Goal: Use online tool/utility: Utilize a website feature to perform a specific function

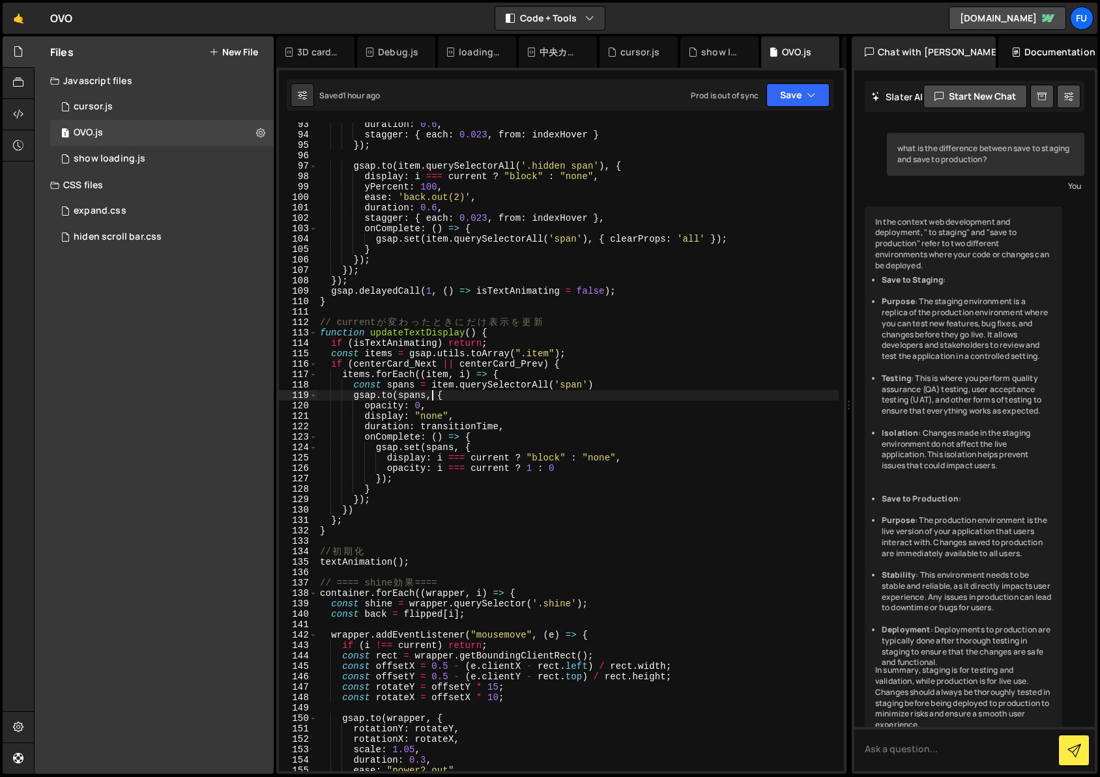
scroll to position [1027, 0]
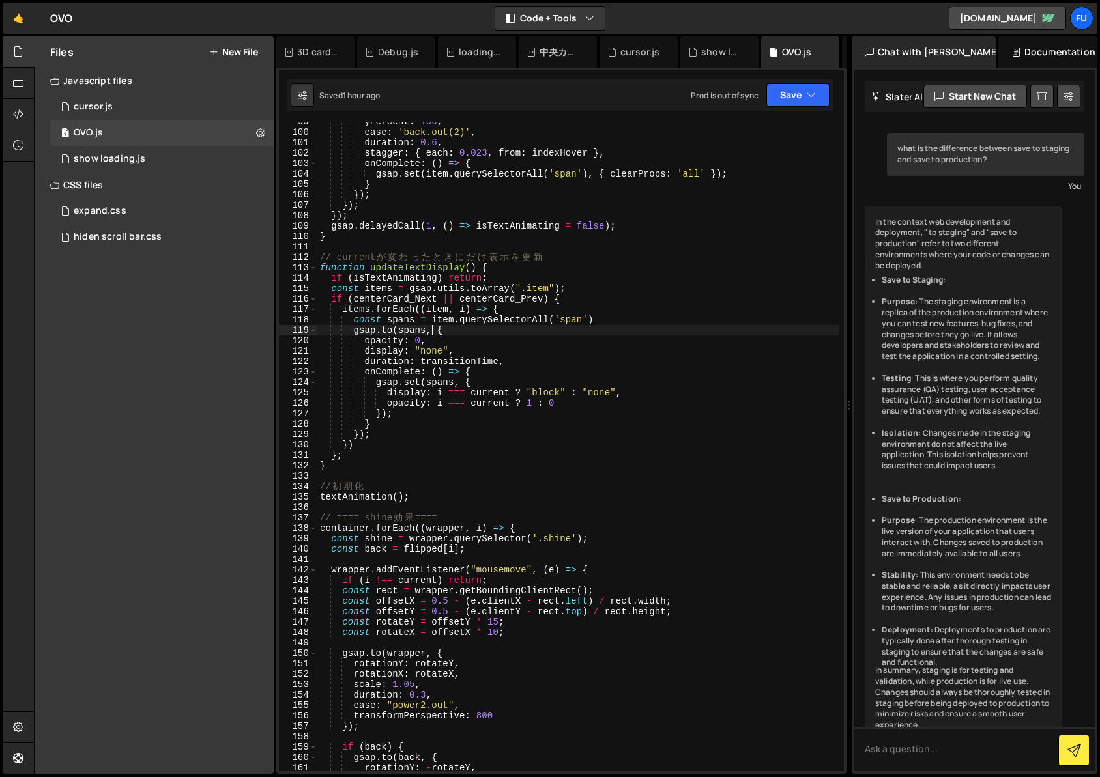
click at [504, 321] on div "yPercent : 100 , ease : 'back.out(2)' , duration : 0.6 , stagger : { each : 0.0…" at bounding box center [577, 452] width 521 height 670
click at [481, 342] on div "yPercent : 100 , ease : 'back.out(2)' , duration : 0.6 , stagger : { each : 0.0…" at bounding box center [577, 452] width 521 height 670
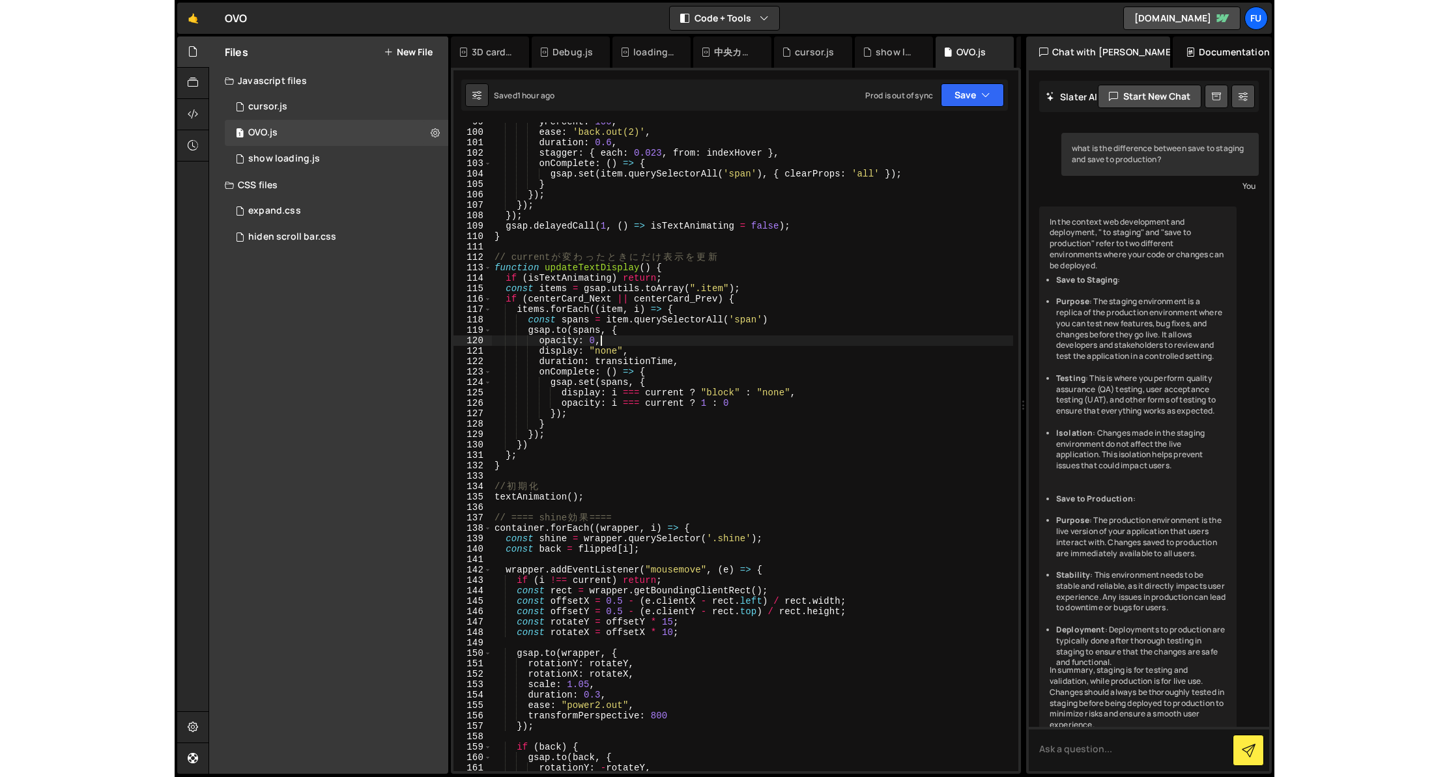
scroll to position [0, 7]
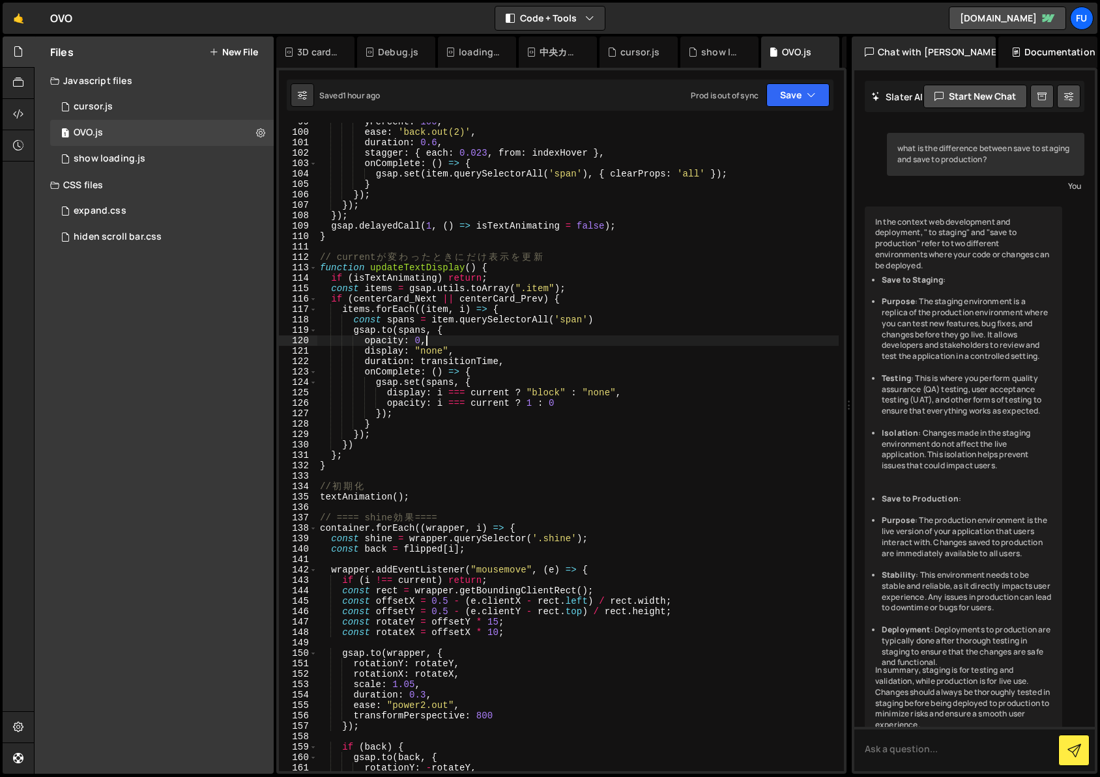
click at [481, 333] on div "yPercent : 100 , ease : 'back.out(2)' , duration : 0.6 , stagger : { each : 0.0…" at bounding box center [577, 452] width 521 height 670
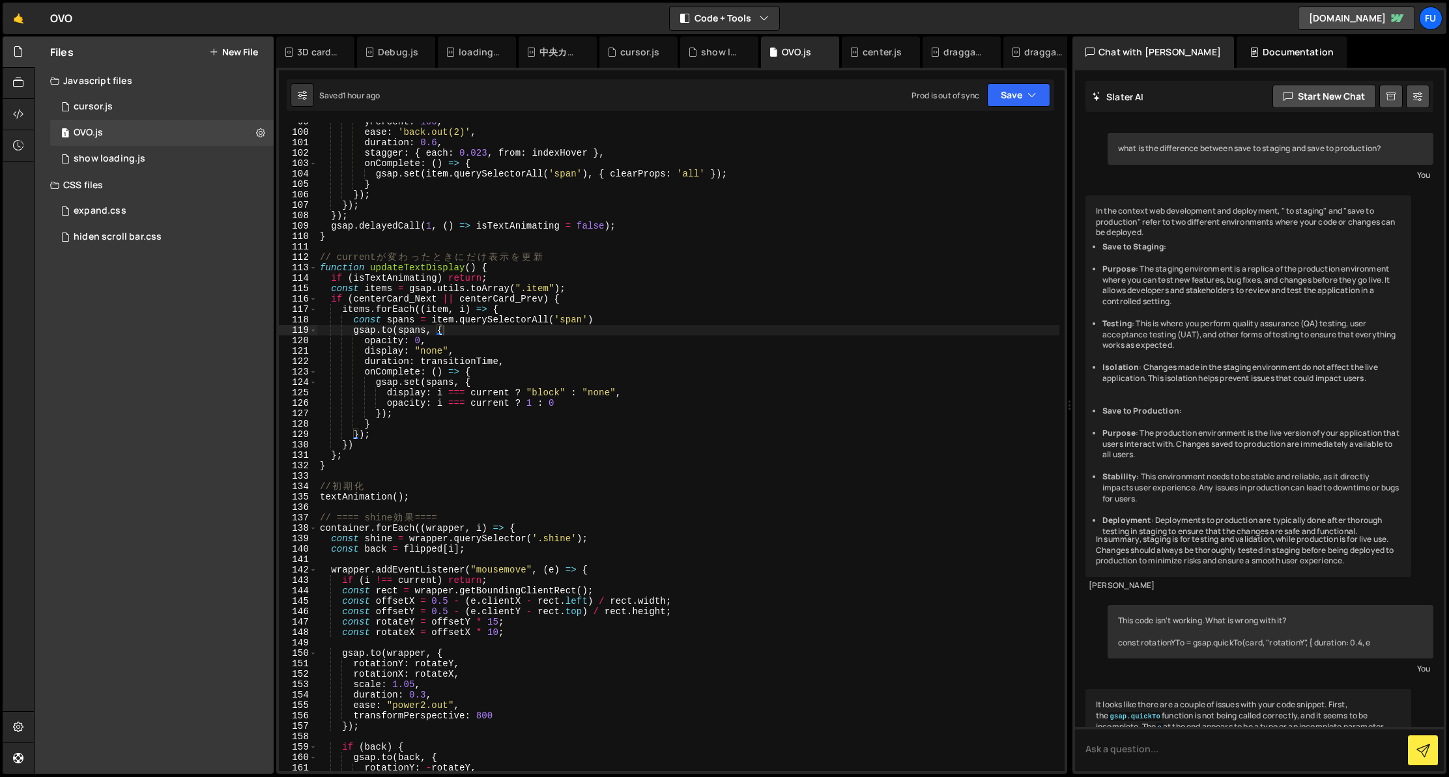
drag, startPoint x: 847, startPoint y: 401, endPoint x: 1062, endPoint y: 346, distance: 222.1
click at [1062, 346] on div "Files New File Javascript files 1 cursor.js 0 1 OVO.js 0 1 show loading.js 0" at bounding box center [741, 405] width 1415 height 738
click at [818, 396] on div "yPercent : 100 , ease : 'back.out(2)' , duration : 0.6 , stagger : { each : 0.0…" at bounding box center [688, 452] width 742 height 670
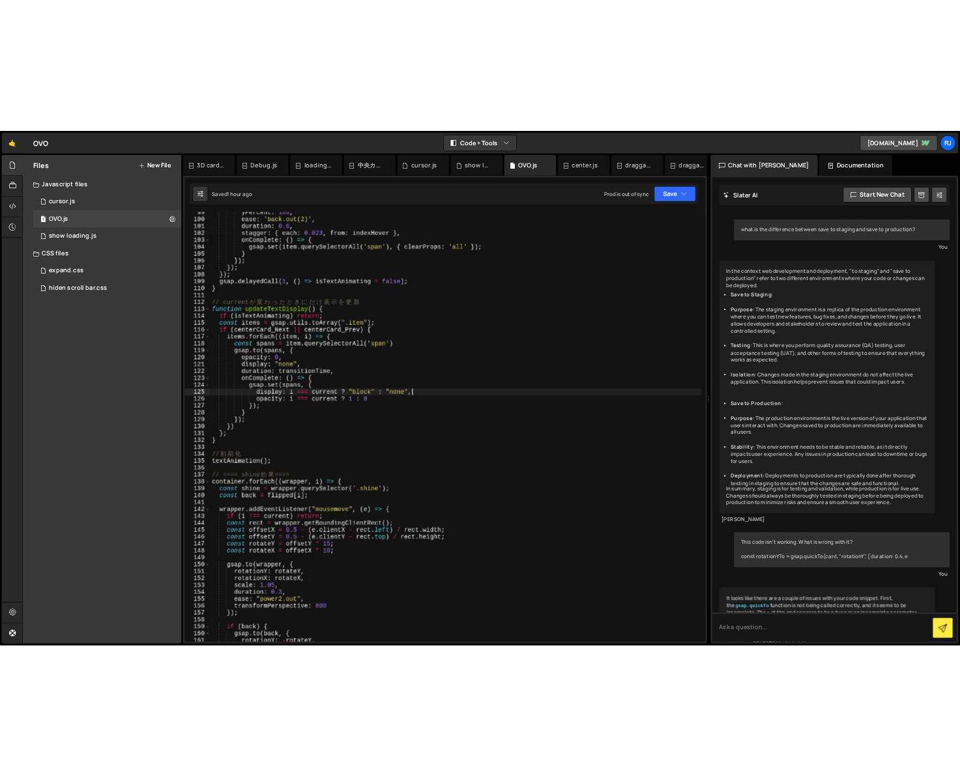
scroll to position [993, 0]
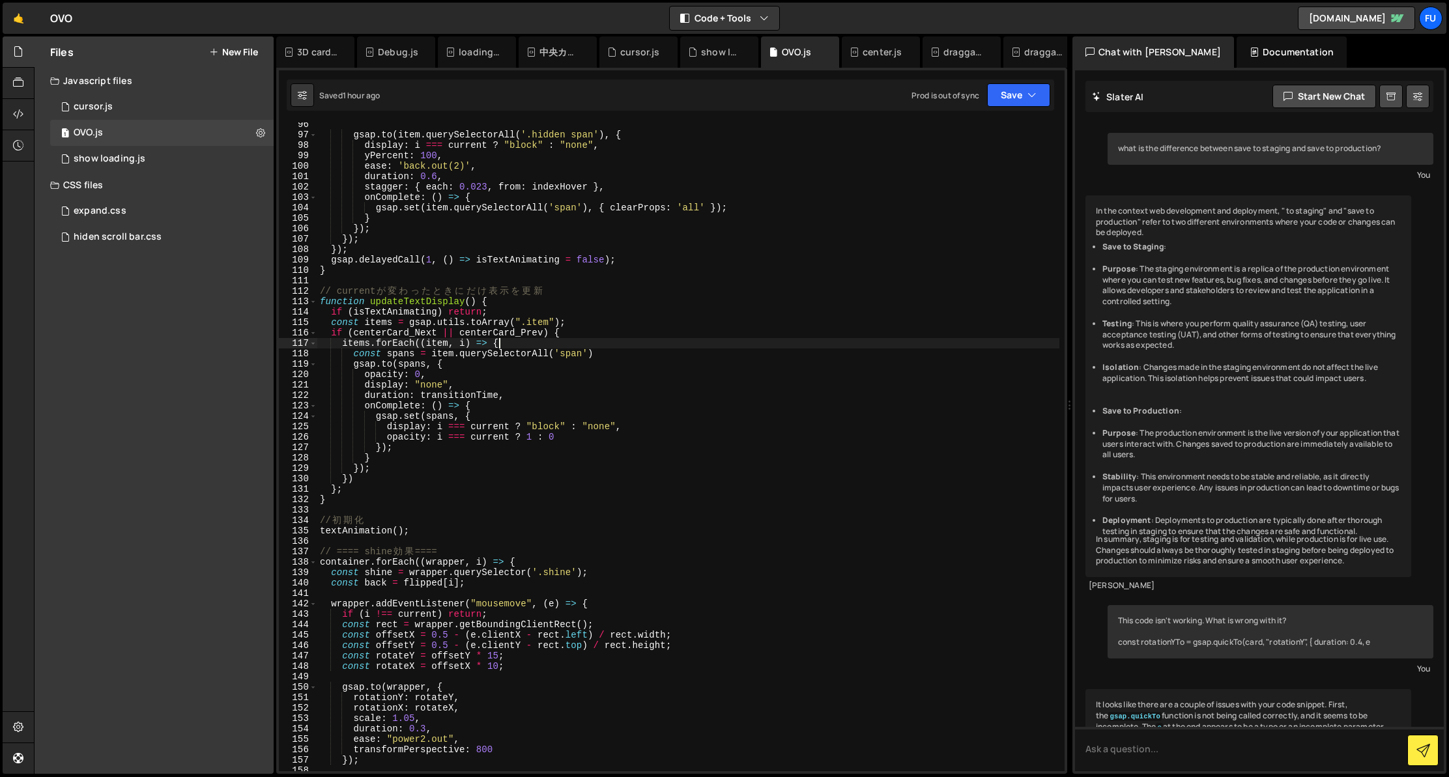
click at [527, 345] on div "gsap . to ( item . querySelectorAll ( '.hidden span' ) , { display : i === curr…" at bounding box center [688, 454] width 742 height 670
click at [570, 336] on div "gsap . to ( item . querySelectorAll ( '.hidden span' ) , { display : i === curr…" at bounding box center [688, 454] width 742 height 670
click at [555, 344] on div "gsap . to ( item . querySelectorAll ( '.hidden span' ) , { display : i === curr…" at bounding box center [688, 454] width 742 height 670
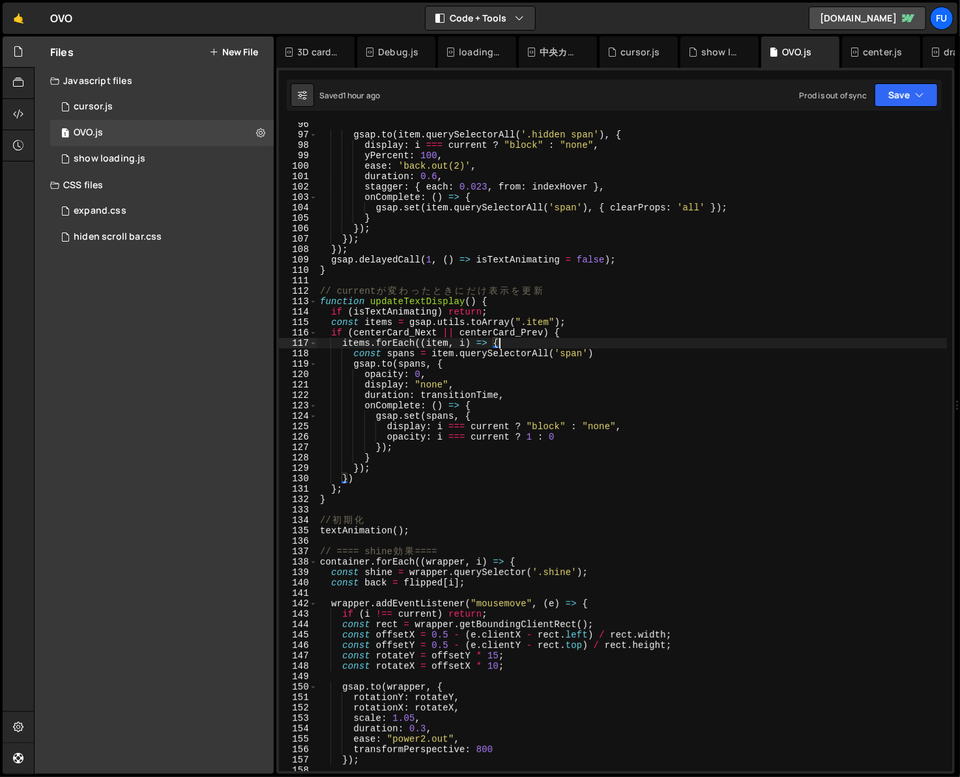
click at [601, 355] on div "gsap . to ( item . querySelectorAll ( '.hidden span' ) , { display : i === curr…" at bounding box center [632, 454] width 630 height 670
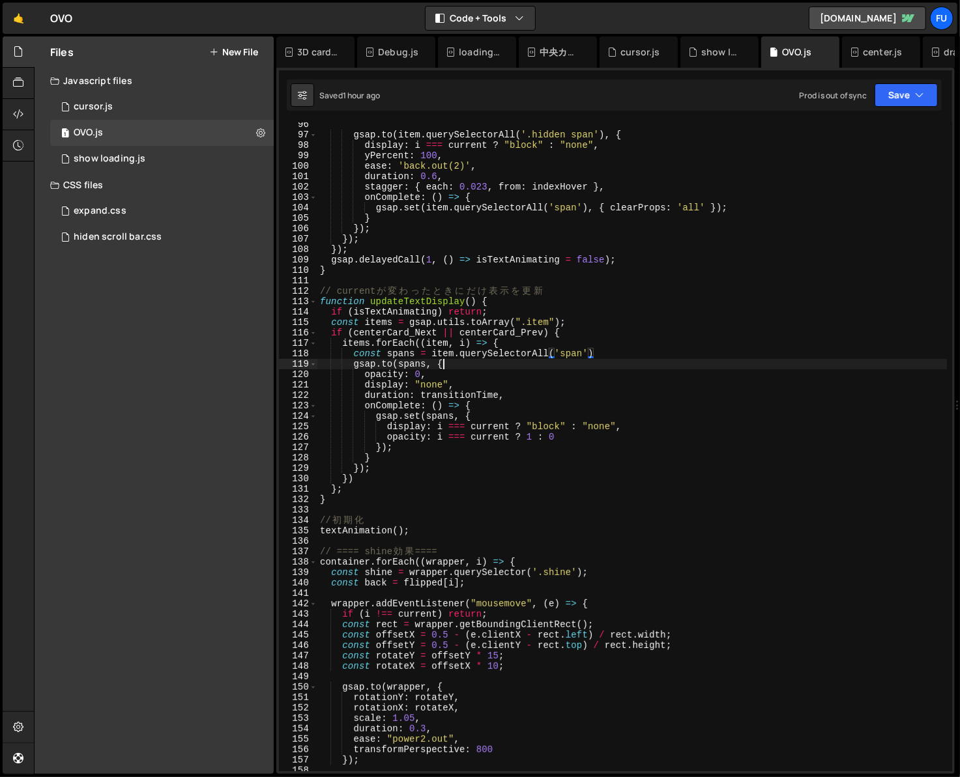
click at [512, 365] on div "gsap . to ( item . querySelectorAll ( '.hidden span' ) , { display : i === curr…" at bounding box center [632, 454] width 630 height 670
click at [462, 379] on div "gsap . to ( item . querySelectorAll ( '.hidden span' ) , { display : i === curr…" at bounding box center [632, 454] width 630 height 670
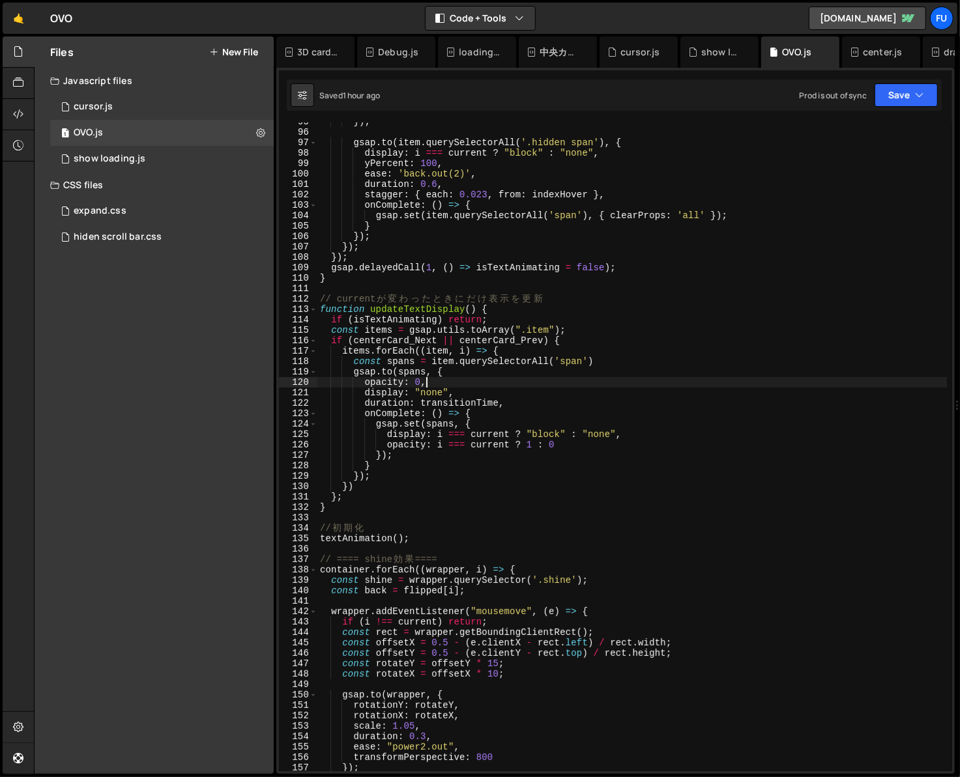
scroll to position [984, 0]
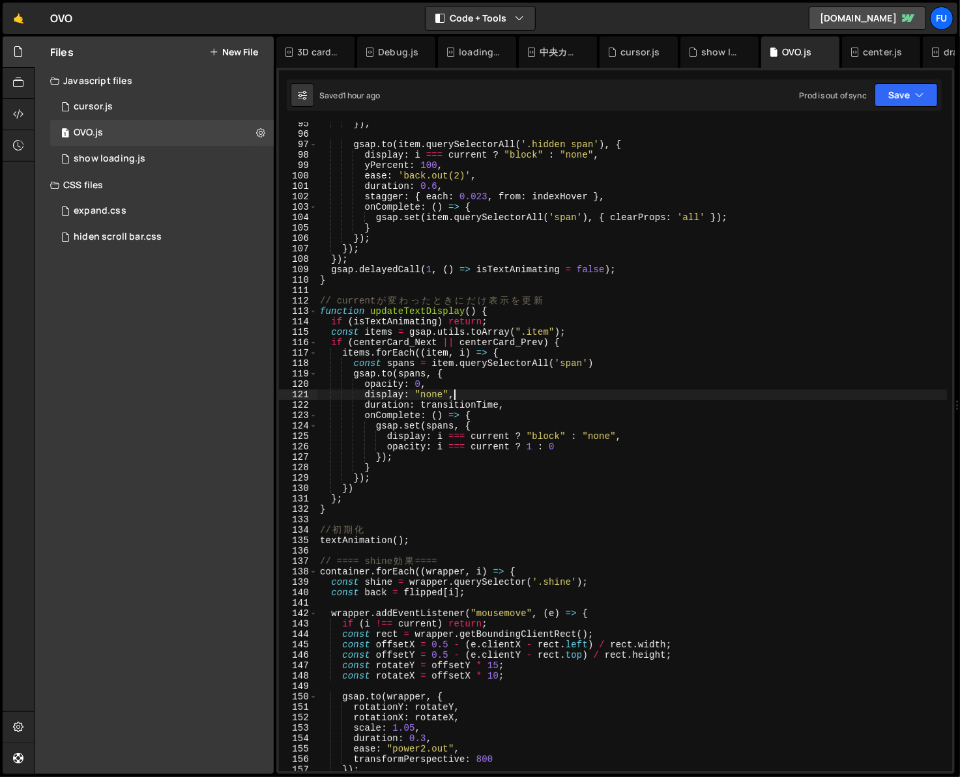
click at [506, 398] on div "}) ; gsap . to ( item . querySelectorAll ( '.hidden span' ) , { display : i ===…" at bounding box center [632, 454] width 630 height 670
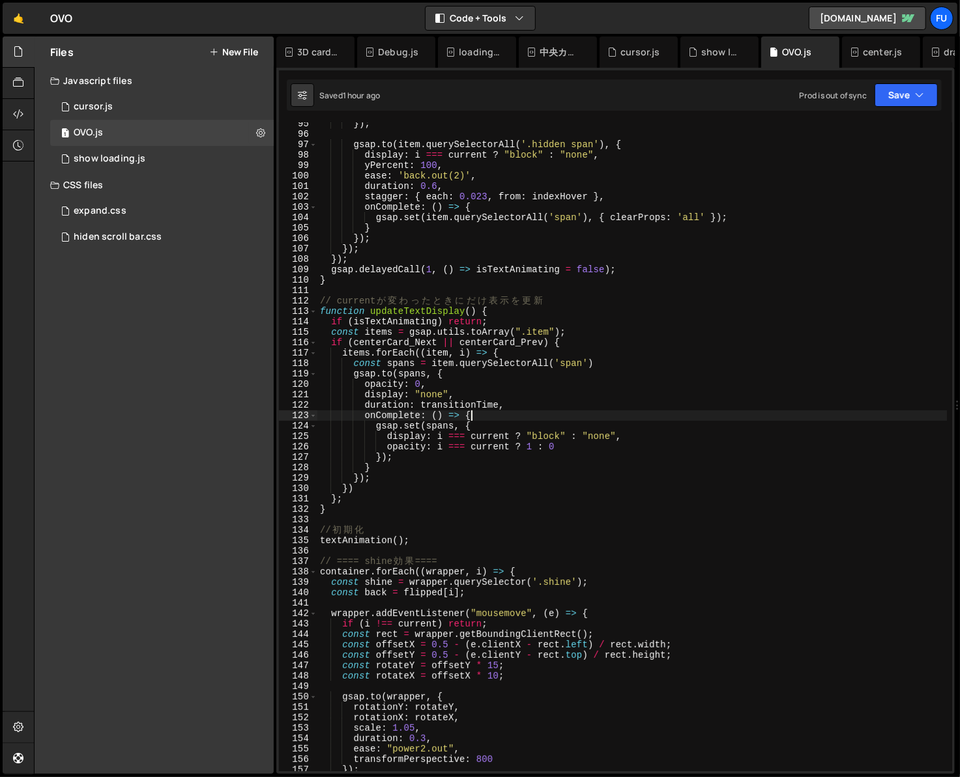
click at [510, 411] on div "}) ; gsap . to ( item . querySelectorAll ( '.hidden span' ) , { display : i ===…" at bounding box center [632, 454] width 630 height 670
click at [510, 407] on div "}) ; gsap . to ( item . querySelectorAll ( '.hidden span' ) , { display : i ===…" at bounding box center [632, 454] width 630 height 670
click at [506, 417] on div "}) ; gsap . to ( item . querySelectorAll ( '.hidden span' ) , { display : i ===…" at bounding box center [632, 454] width 630 height 670
click at [504, 429] on div "}) ; gsap . to ( item . querySelectorAll ( '.hidden span' ) , { display : i ===…" at bounding box center [632, 454] width 630 height 670
click at [502, 414] on div "}) ; gsap . to ( item . querySelectorAll ( '.hidden span' ) , { display : i ===…" at bounding box center [632, 454] width 630 height 670
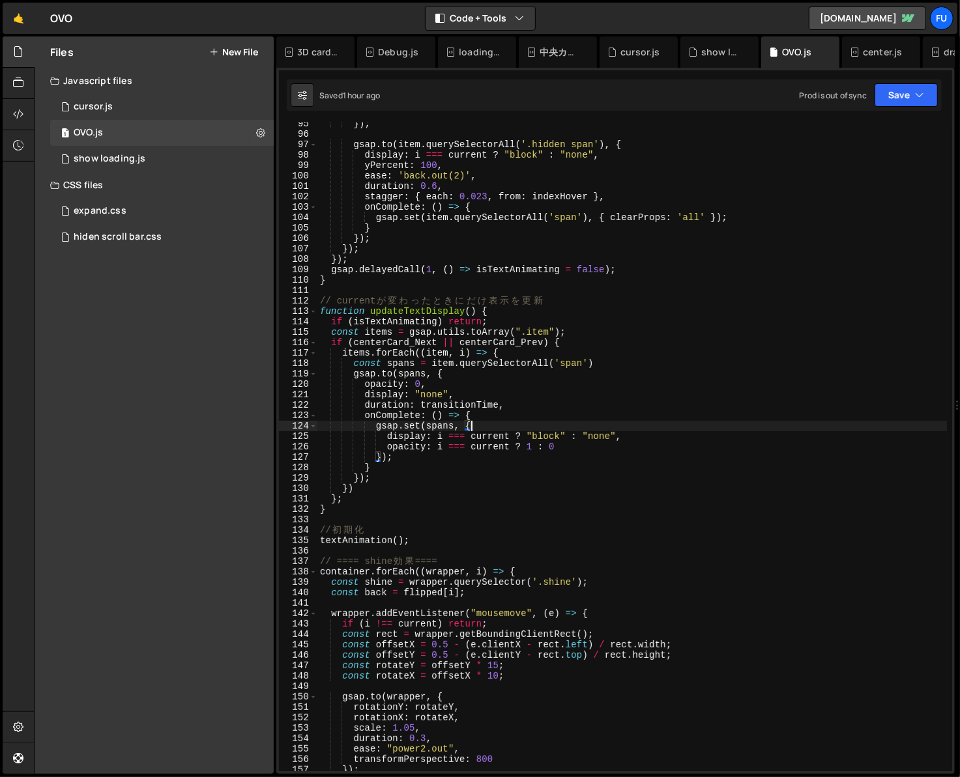
click at [502, 424] on div "}) ; gsap . to ( item . querySelectorAll ( '.hidden span' ) , { display : i ===…" at bounding box center [632, 454] width 630 height 670
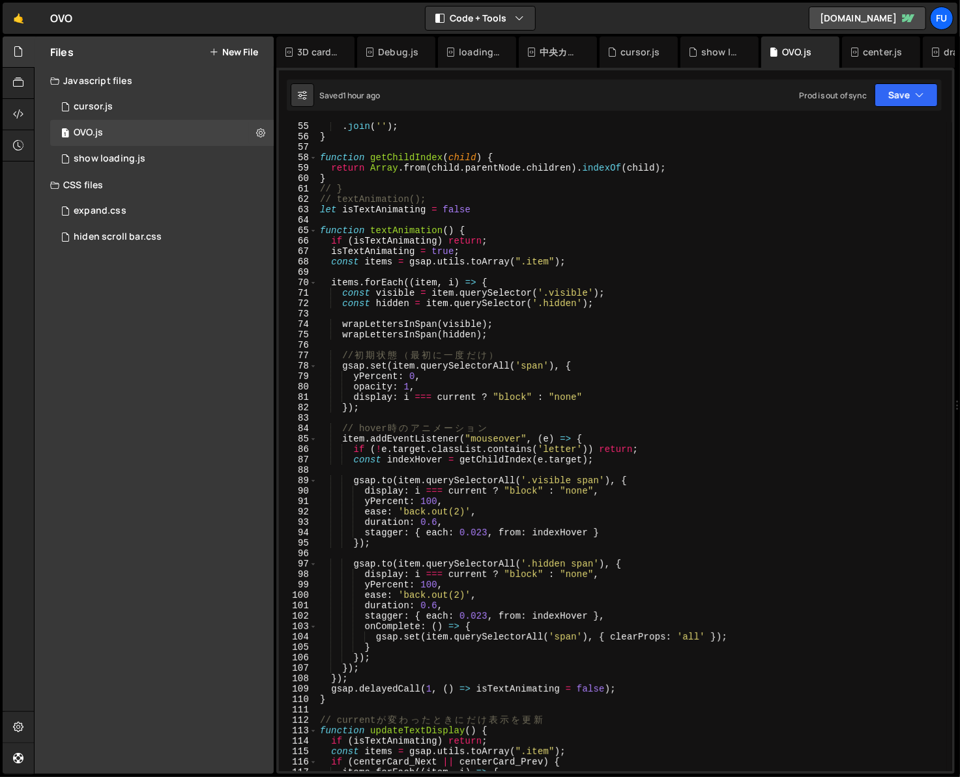
scroll to position [573, 0]
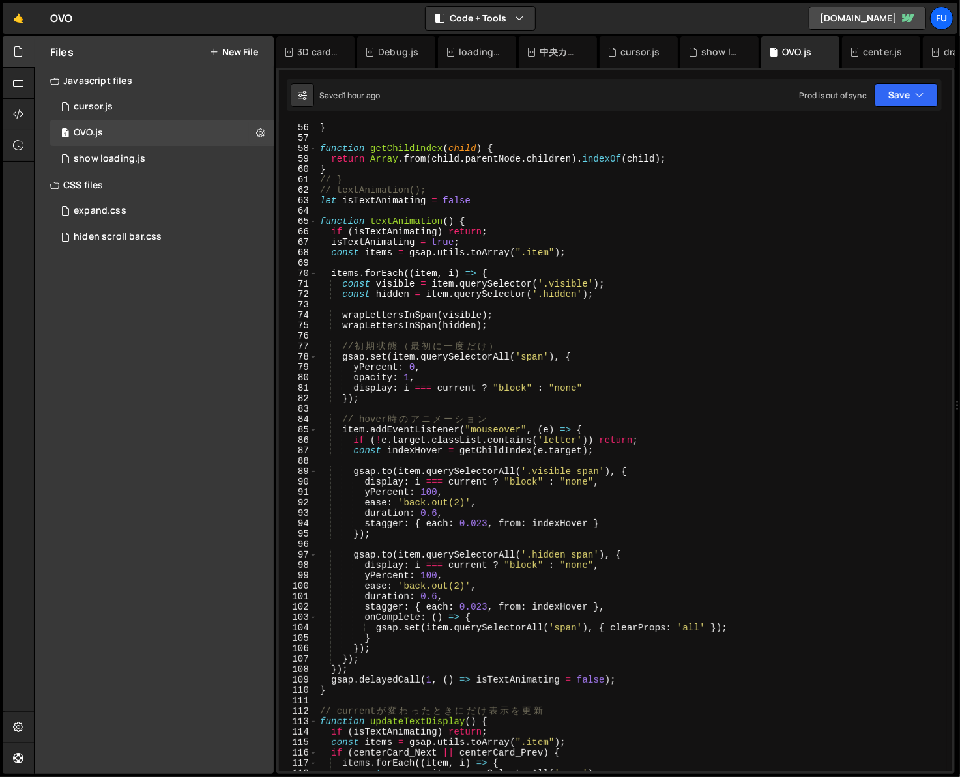
click at [519, 430] on div "} function getChildIndex ( child ) { return Array . from ( child . parentNode .…" at bounding box center [632, 458] width 630 height 670
click at [648, 496] on div "} function getChildIndex ( child ) { return Array . from ( child . parentNode .…" at bounding box center [632, 458] width 630 height 670
click at [506, 434] on div "} function getChildIndex ( child ) { return Array . from ( child . parentNode .…" at bounding box center [632, 458] width 630 height 670
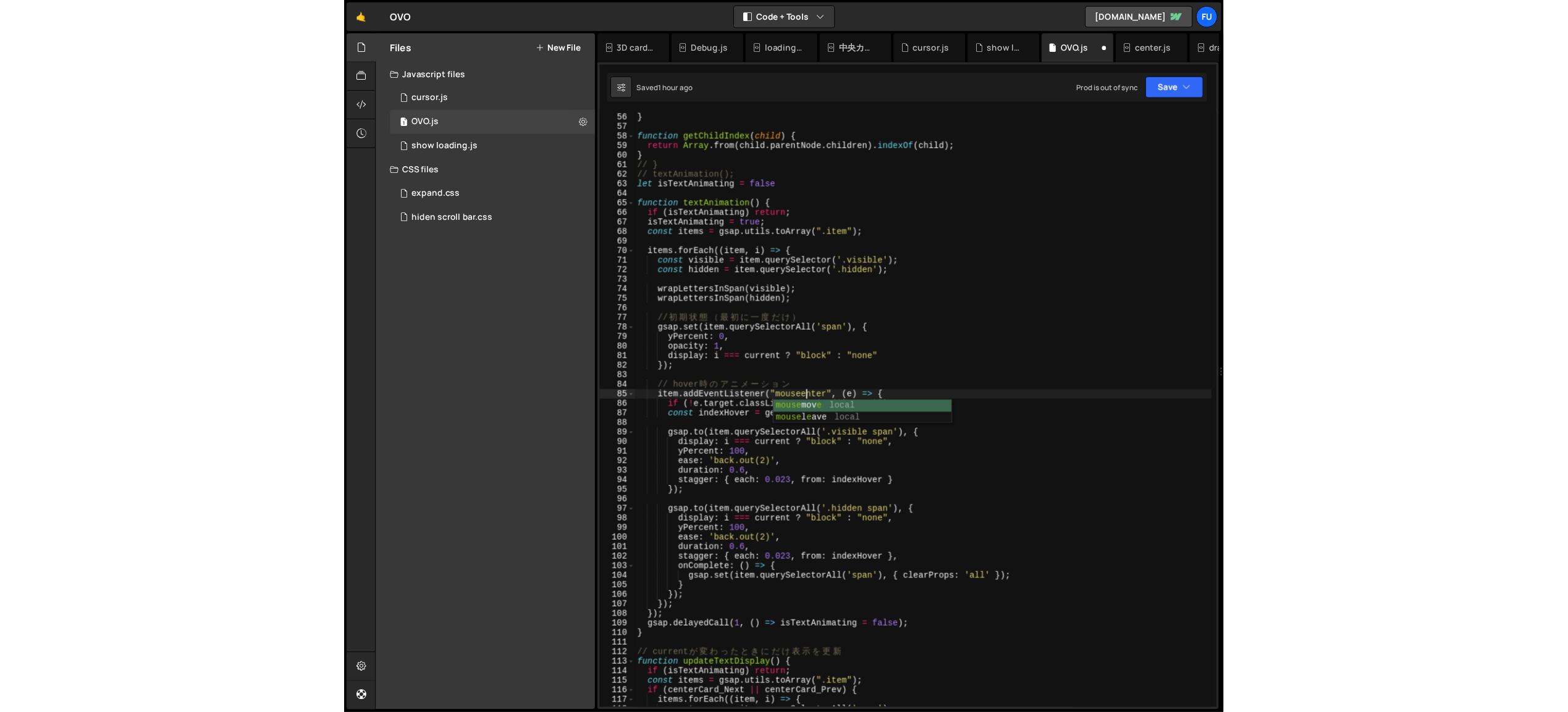
scroll to position [0, 12]
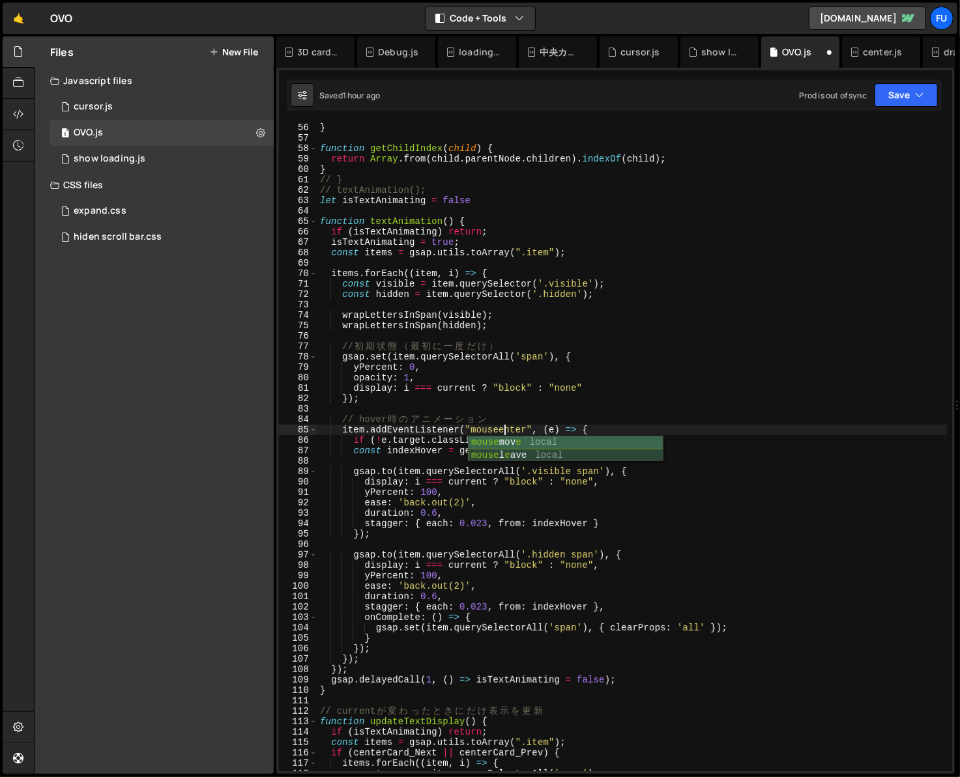
click at [649, 454] on div "mouse mov e local mouse l e ave local" at bounding box center [566, 462] width 195 height 51
click at [675, 556] on div "} function getChildIndex ( child ) { return Array . from ( child . parentNode .…" at bounding box center [632, 458] width 630 height 670
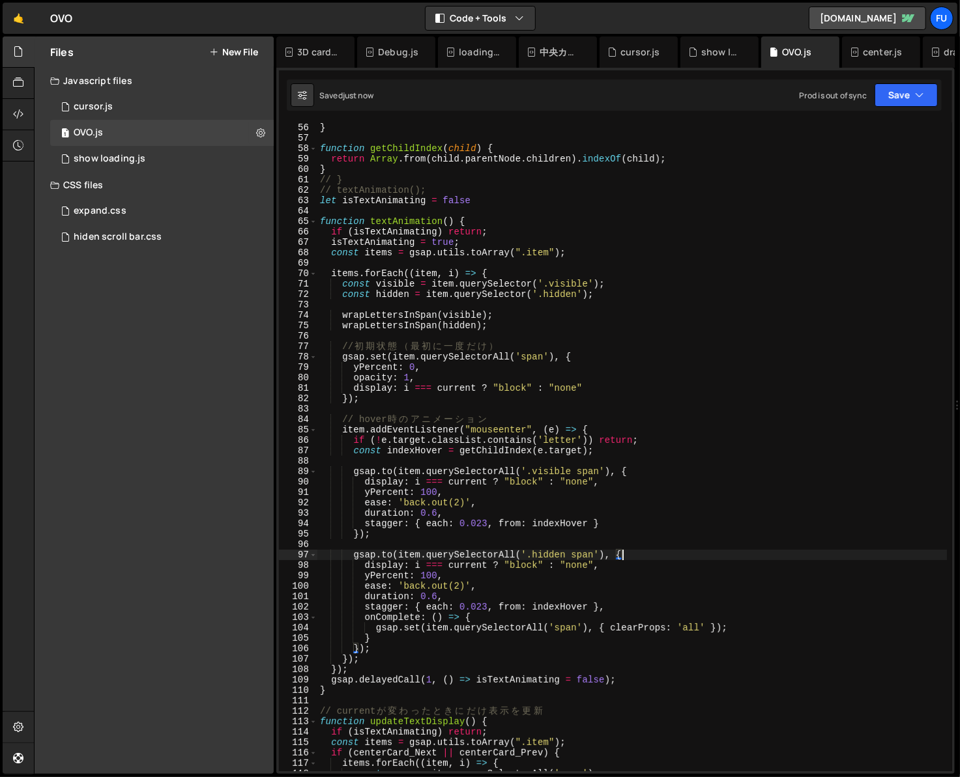
type textarea "[DOMAIN_NAME](item.querySelectorAll('.hidden span'), {"
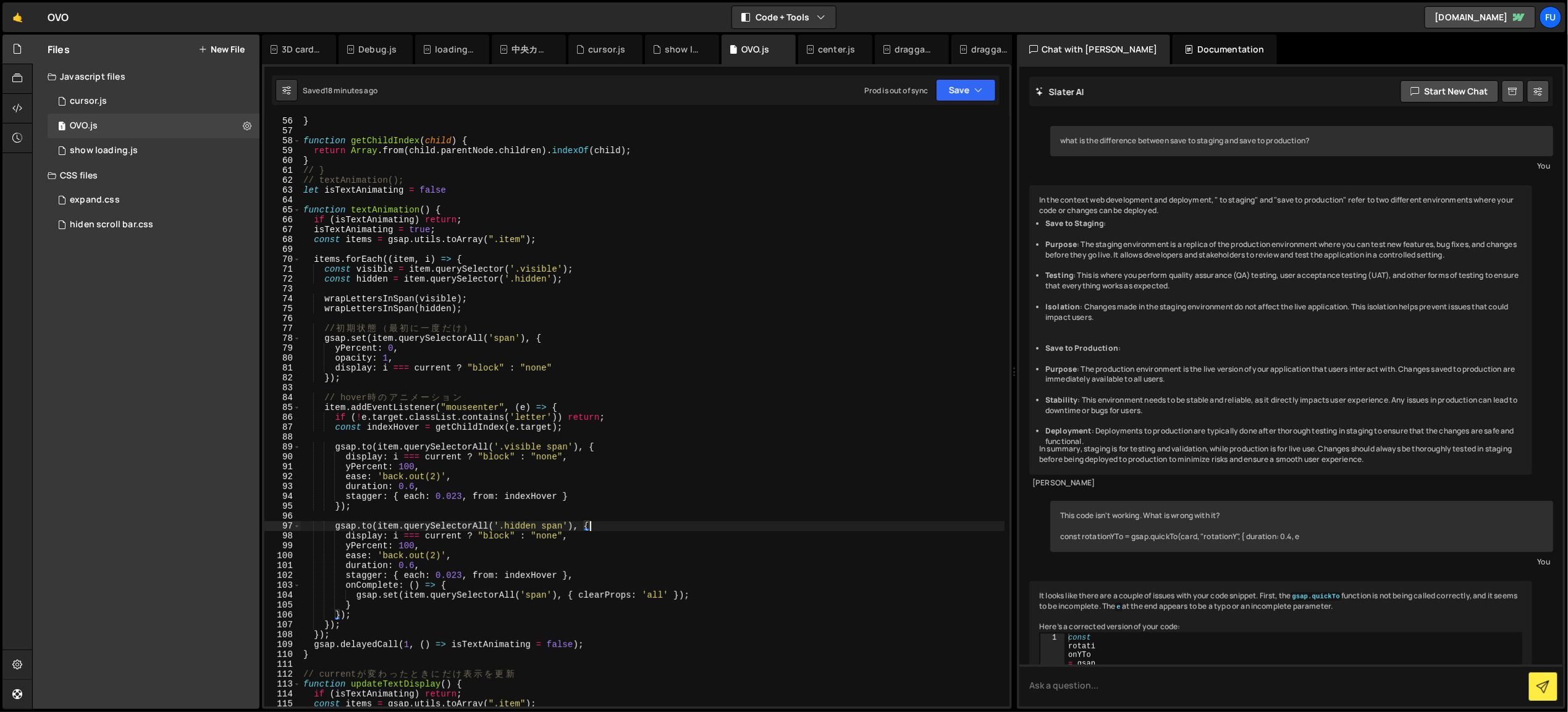
scroll to position [543, 0]
